Goal: Information Seeking & Learning: Check status

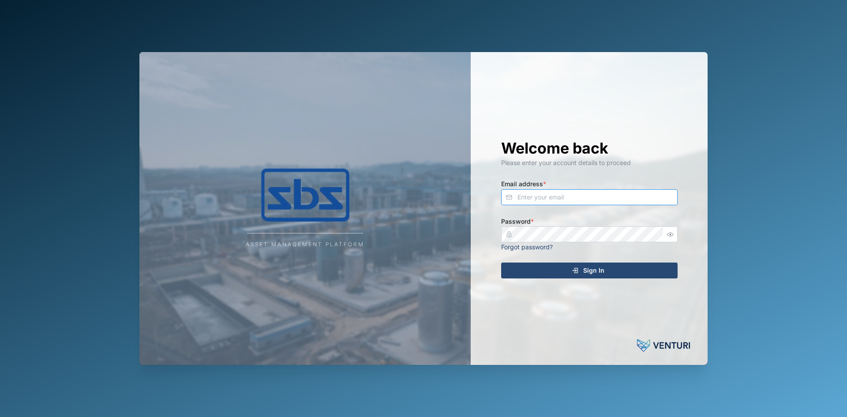
type input "[EMAIL_ADDRESS][DOMAIN_NAME]"
click at [589, 269] on span "Sign In" at bounding box center [593, 270] width 21 height 15
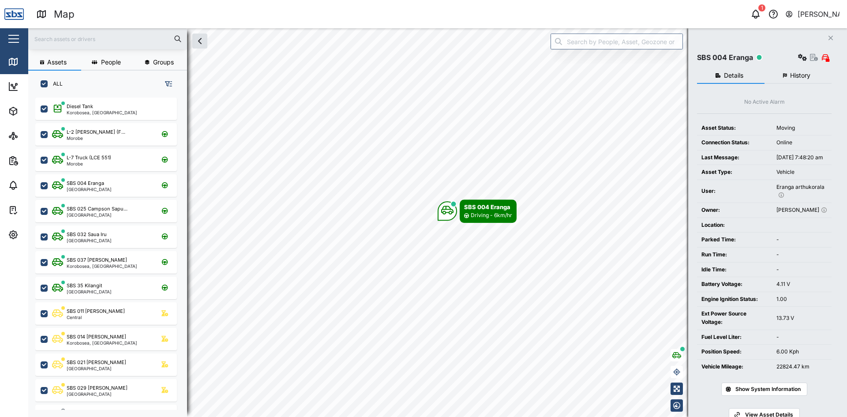
scroll to position [309, 138]
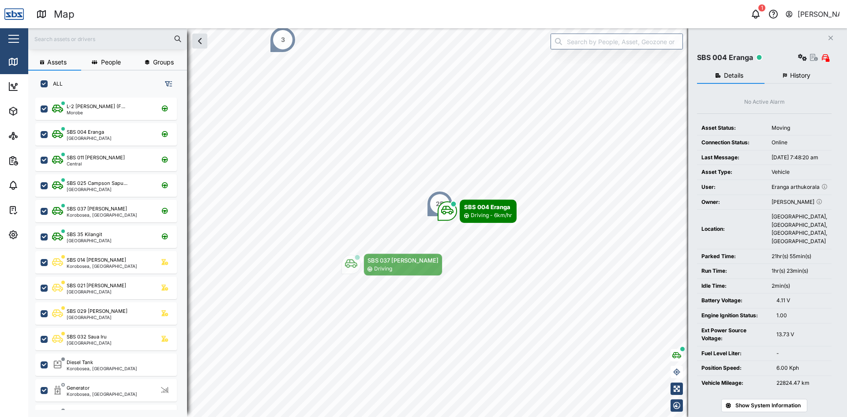
click at [106, 37] on input "text" at bounding box center [108, 38] width 148 height 13
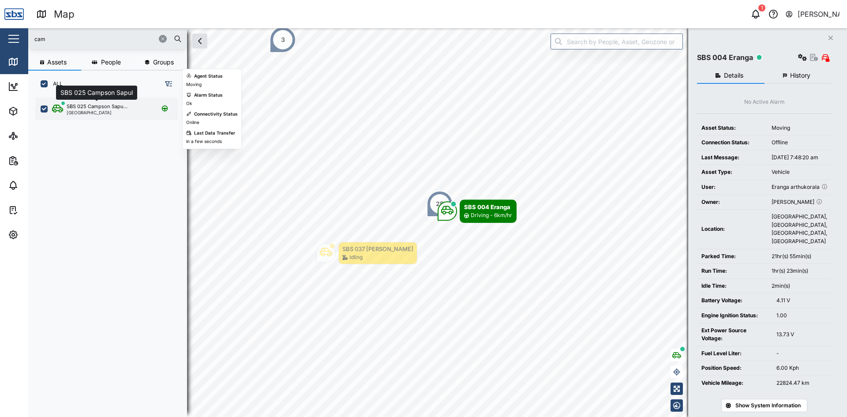
type input "cam"
click at [100, 108] on div "SBS 025 Campson Sapu..." at bounding box center [97, 107] width 61 height 8
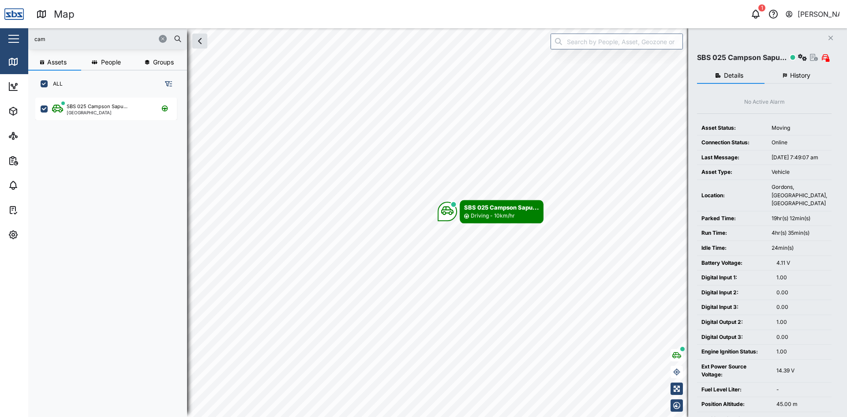
click at [801, 73] on span "History" at bounding box center [800, 75] width 20 height 6
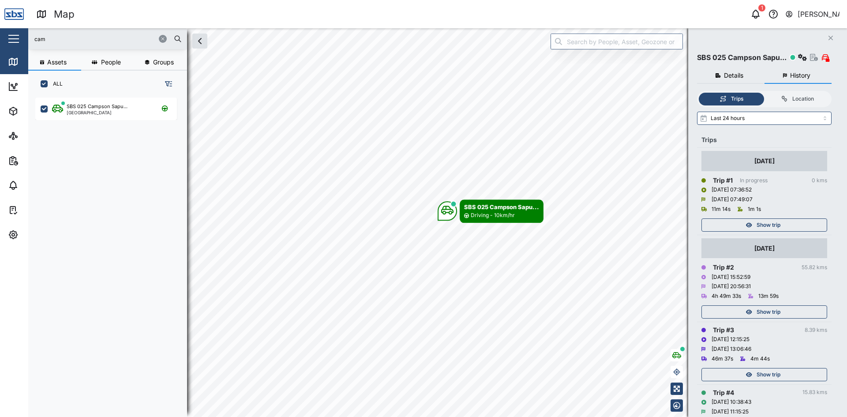
click at [762, 226] on span "Show trip" at bounding box center [769, 225] width 24 height 12
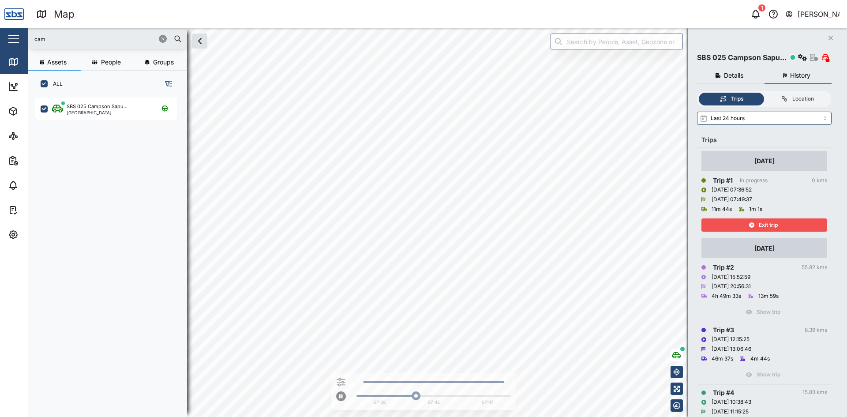
click at [739, 222] on div "Exit trip" at bounding box center [763, 225] width 115 height 12
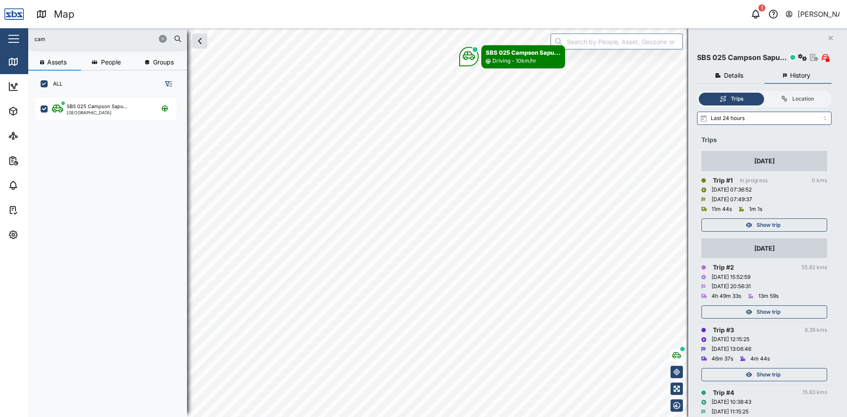
scroll to position [110, 0]
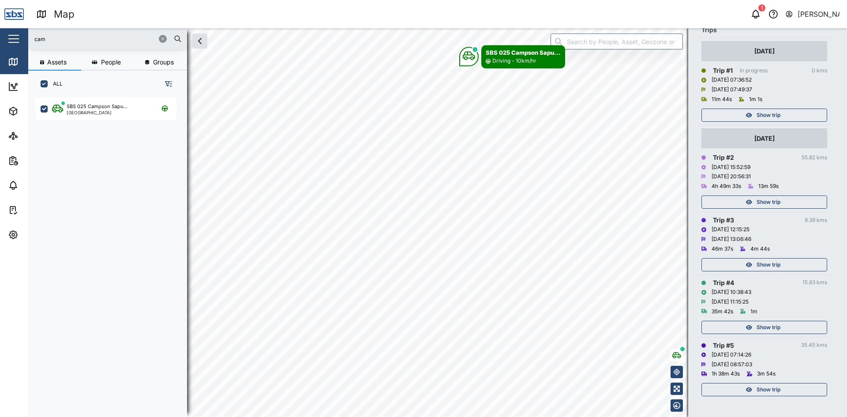
click at [762, 392] on span "Show trip" at bounding box center [769, 389] width 24 height 12
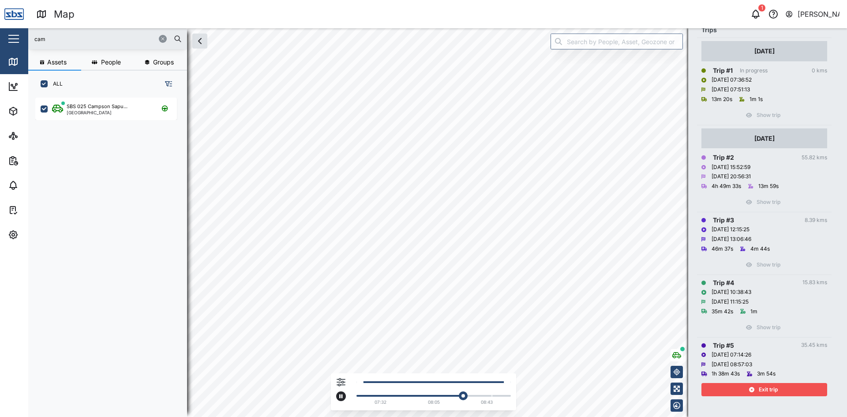
click at [451, 375] on div "2 (2 min) 07:32 08:05 08:43" at bounding box center [437, 222] width 819 height 389
click at [773, 385] on span "Exit trip" at bounding box center [768, 389] width 19 height 12
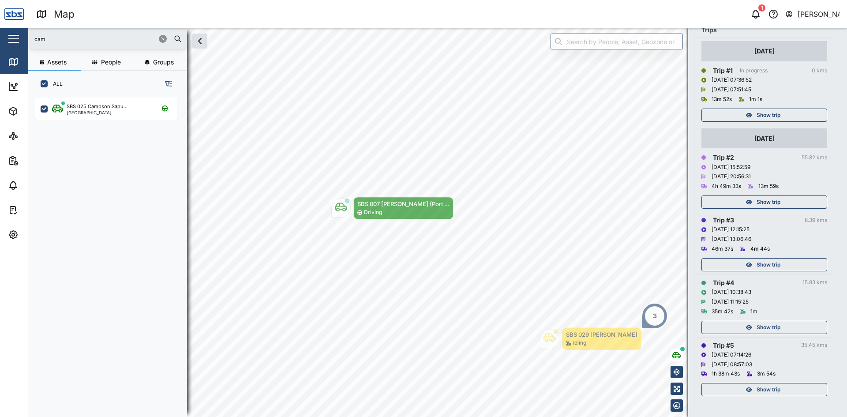
click at [766, 329] on span "Show trip" at bounding box center [769, 327] width 24 height 12
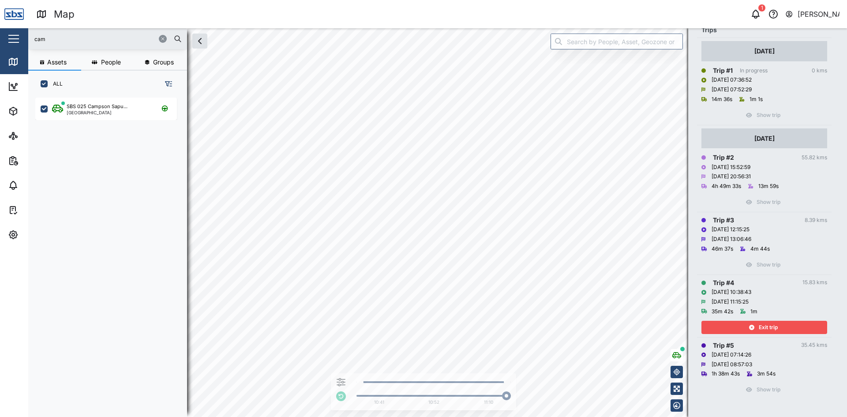
click at [733, 327] on div "Exit trip" at bounding box center [763, 327] width 115 height 12
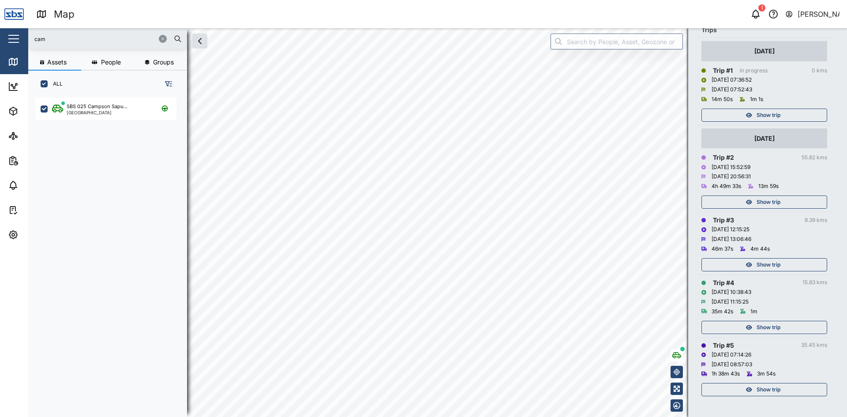
click at [758, 263] on span "Show trip" at bounding box center [769, 265] width 24 height 12
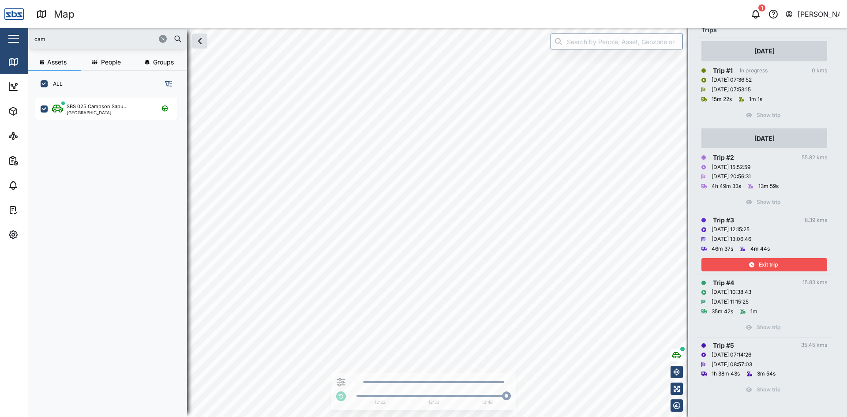
click at [772, 264] on span "Exit trip" at bounding box center [768, 265] width 19 height 12
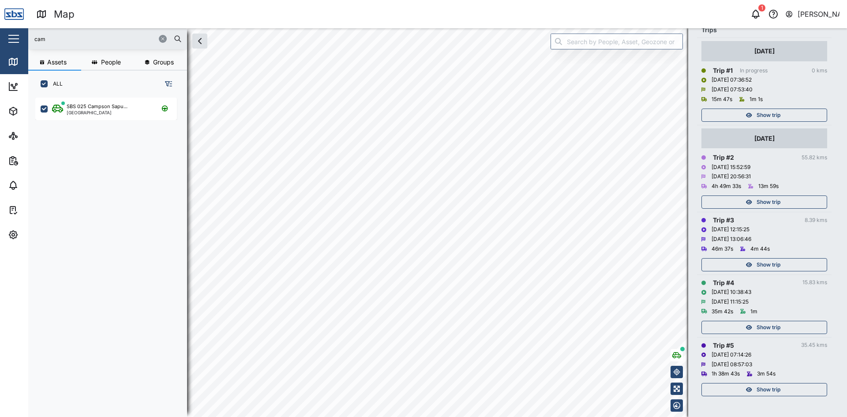
click at [774, 201] on span "Show trip" at bounding box center [769, 202] width 24 height 12
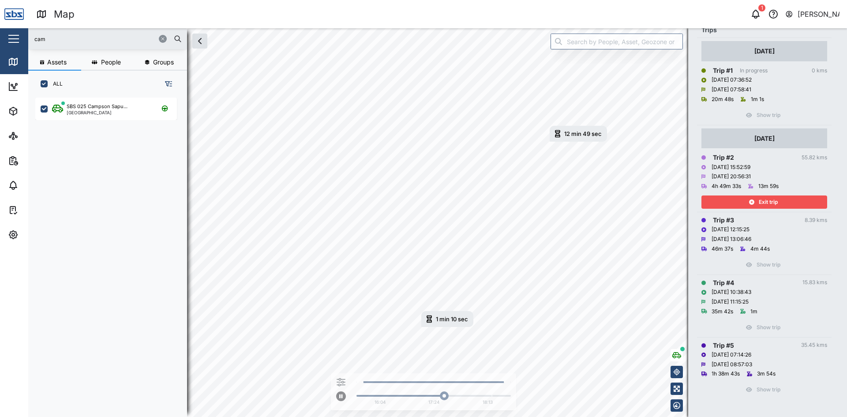
click at [162, 38] on icon "button" at bounding box center [162, 38] width 5 height 5
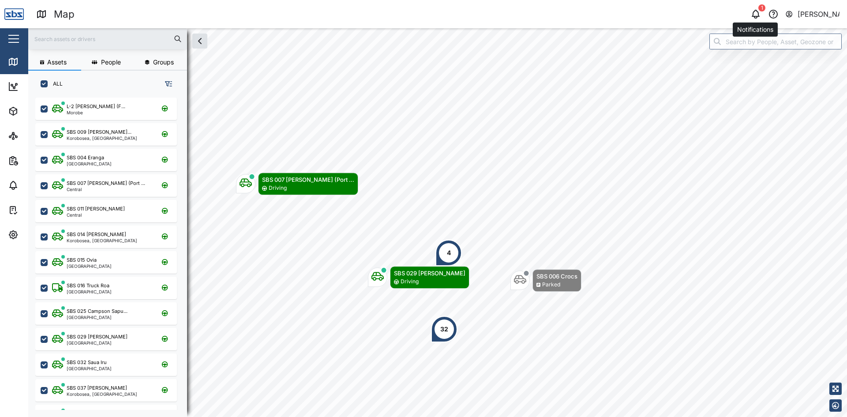
click at [755, 12] on icon "button" at bounding box center [756, 14] width 11 height 11
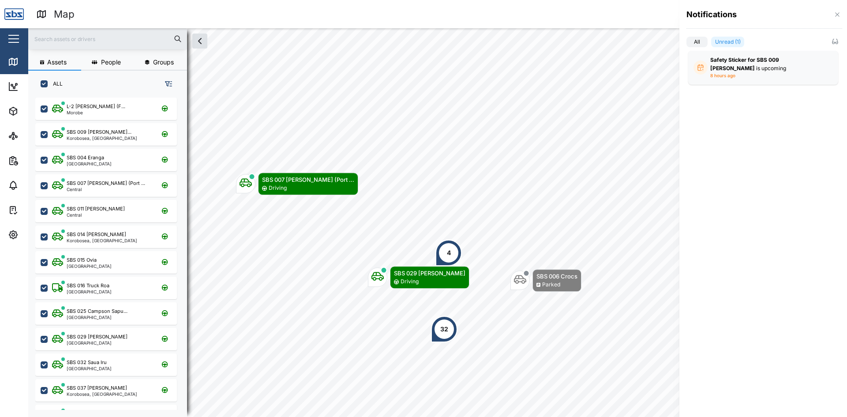
click at [630, 162] on div at bounding box center [423, 208] width 847 height 417
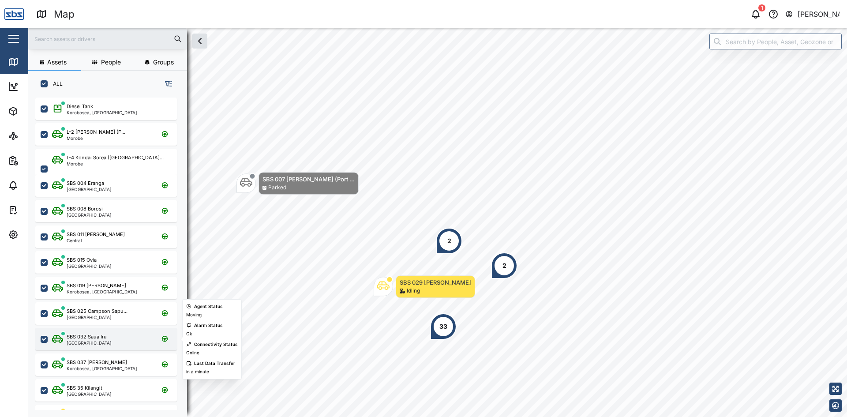
click at [108, 342] on div "SBS 032 Saua Iru [GEOGRAPHIC_DATA]" at bounding box center [112, 339] width 120 height 12
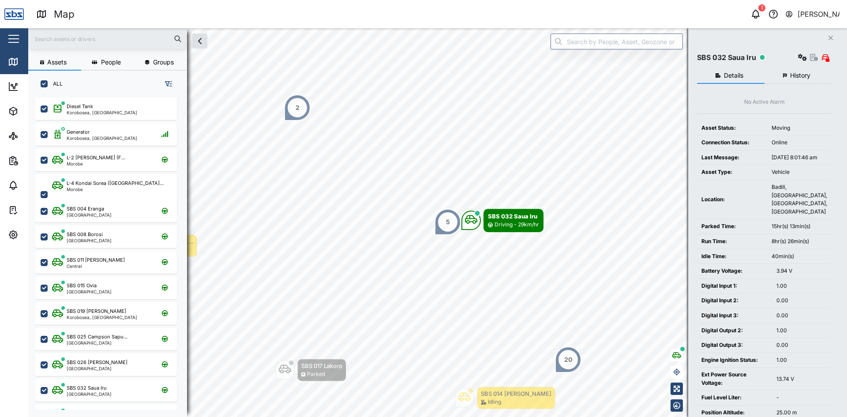
click at [830, 37] on icon "Close" at bounding box center [830, 37] width 5 height 7
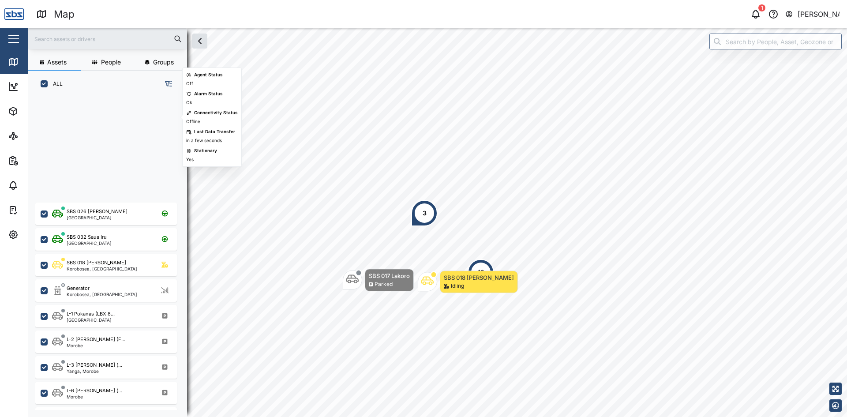
scroll to position [441, 0]
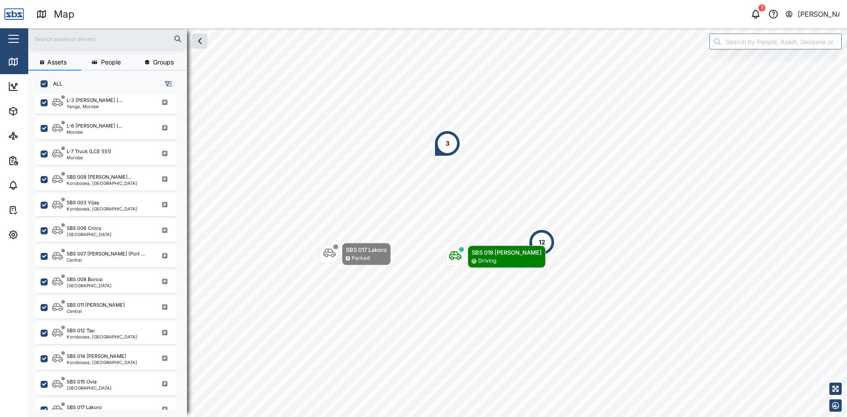
click at [542, 244] on div "12" at bounding box center [542, 242] width 7 height 10
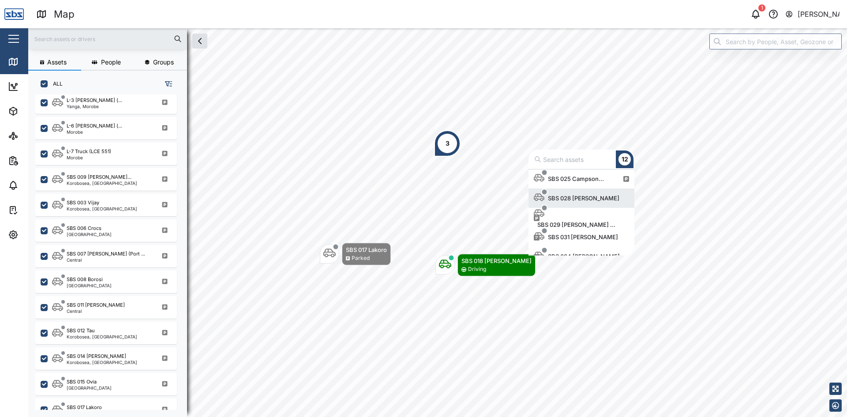
scroll to position [58, 0]
click at [584, 181] on div "SBS 025 Campson..." at bounding box center [575, 179] width 63 height 9
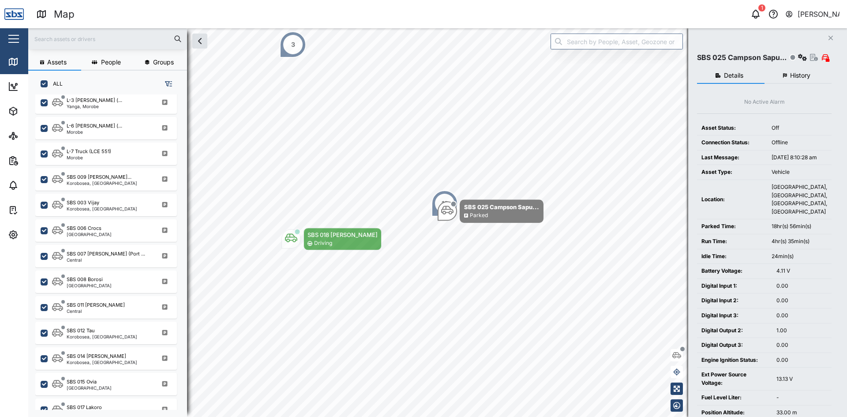
click at [796, 76] on span "History" at bounding box center [800, 75] width 20 height 6
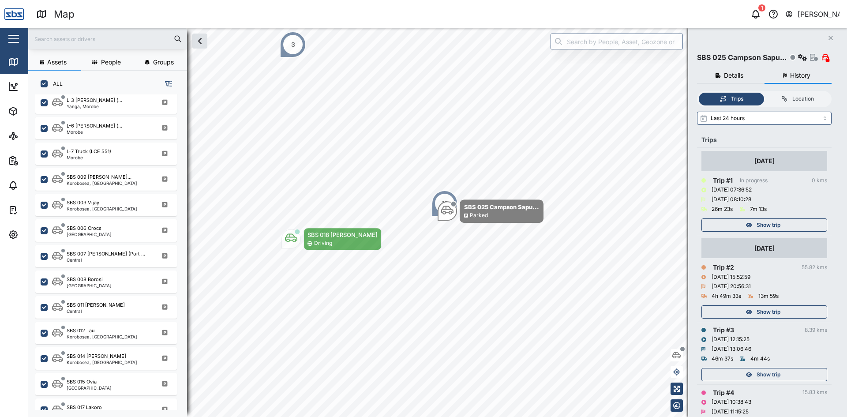
click at [833, 38] on button "Close" at bounding box center [831, 38] width 12 height 12
